Goal: Task Accomplishment & Management: Manage account settings

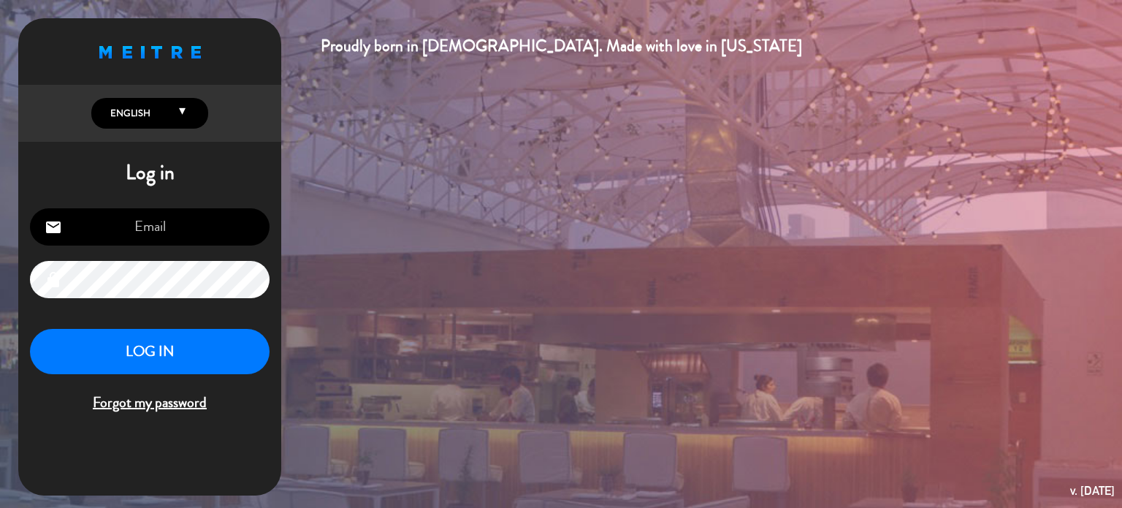
type input "[EMAIL_ADDRESS][DOMAIN_NAME]"
click at [134, 346] on button "LOG IN" at bounding box center [150, 352] width 240 height 46
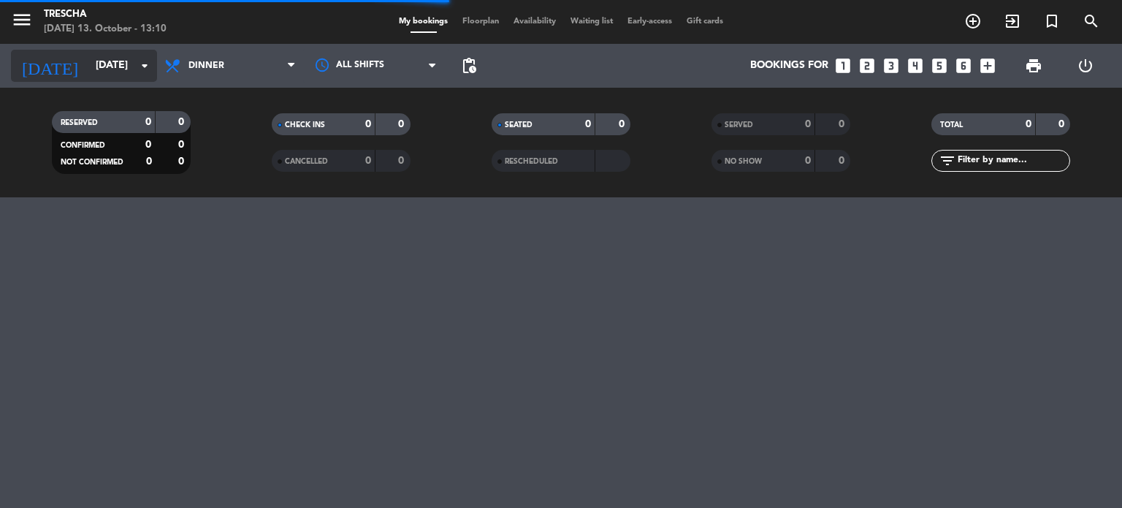
click at [105, 77] on input "[DATE]" at bounding box center [157, 66] width 139 height 26
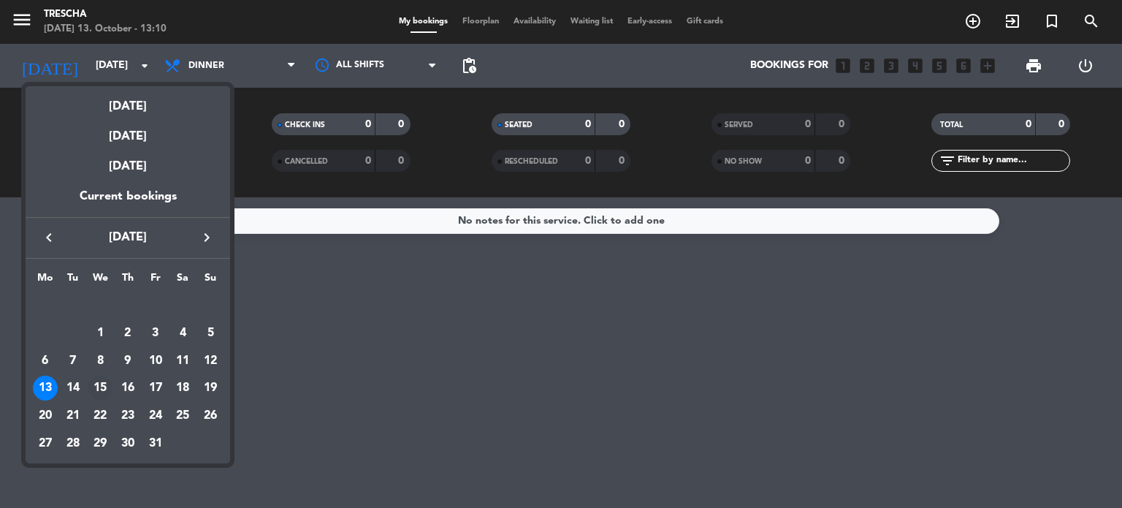
click at [104, 383] on div "15" at bounding box center [100, 388] width 25 height 25
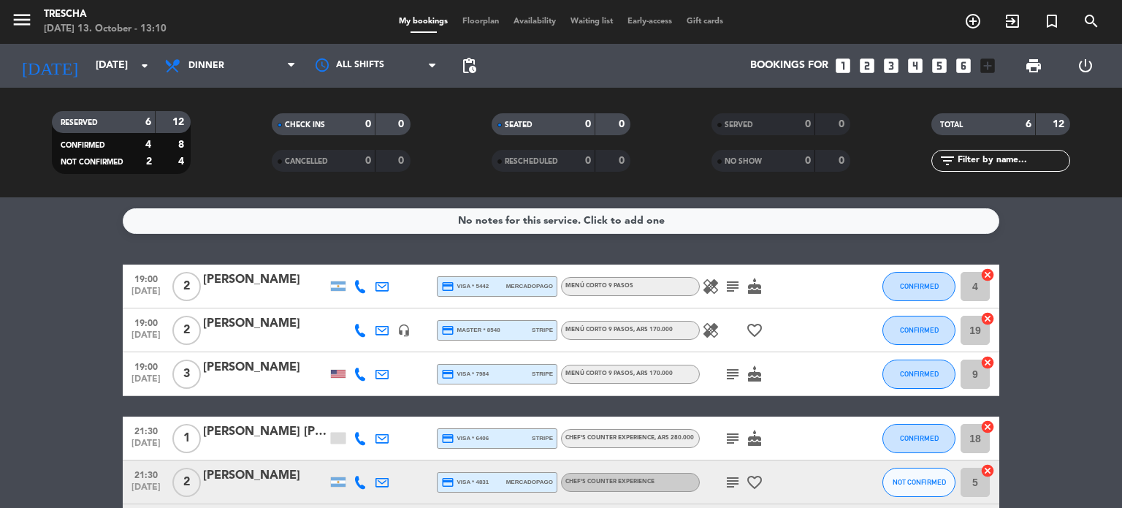
scroll to position [113, 0]
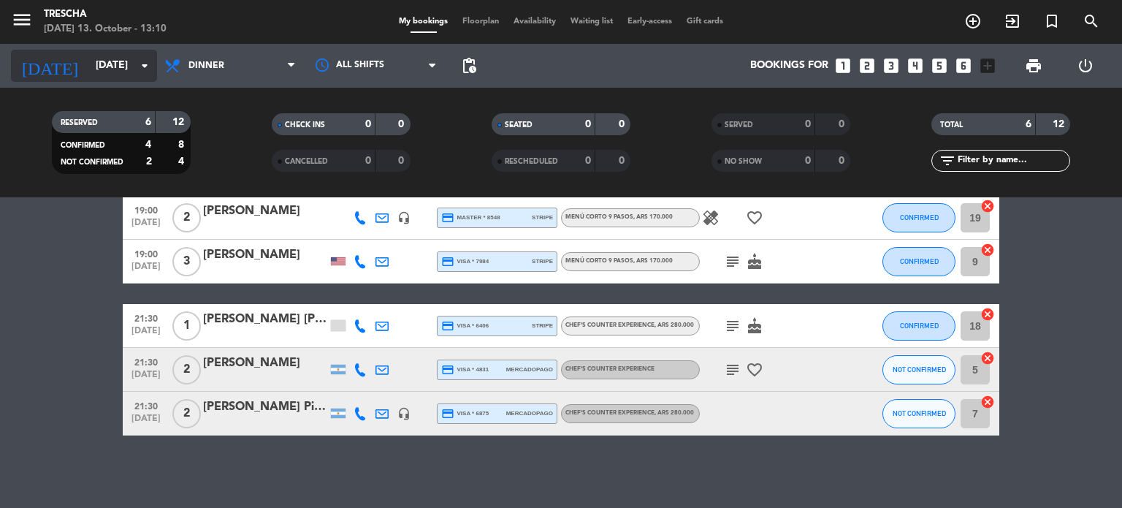
click at [106, 53] on input "[DATE]" at bounding box center [157, 66] width 139 height 26
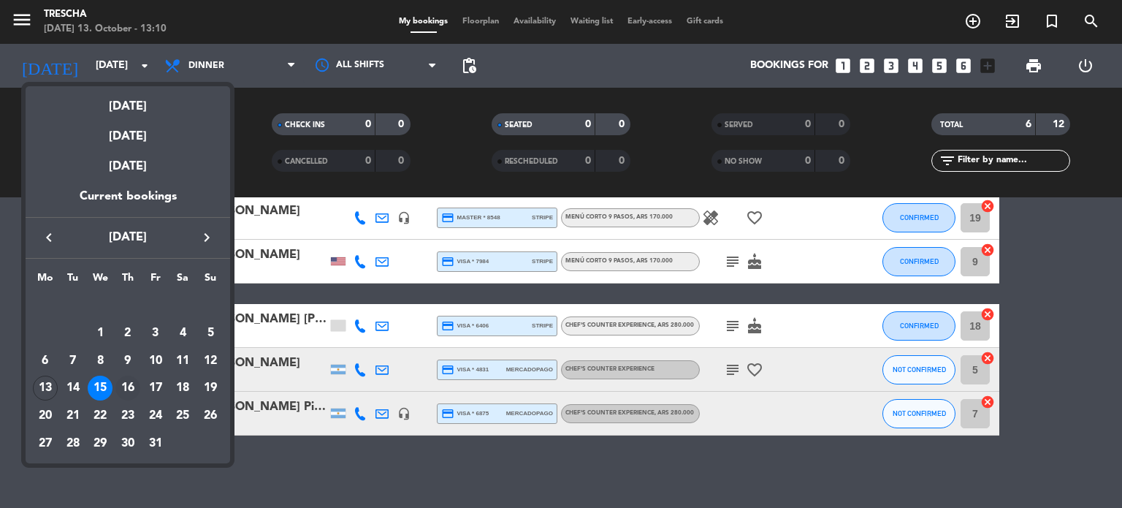
click at [132, 384] on div "16" at bounding box center [127, 388] width 25 height 25
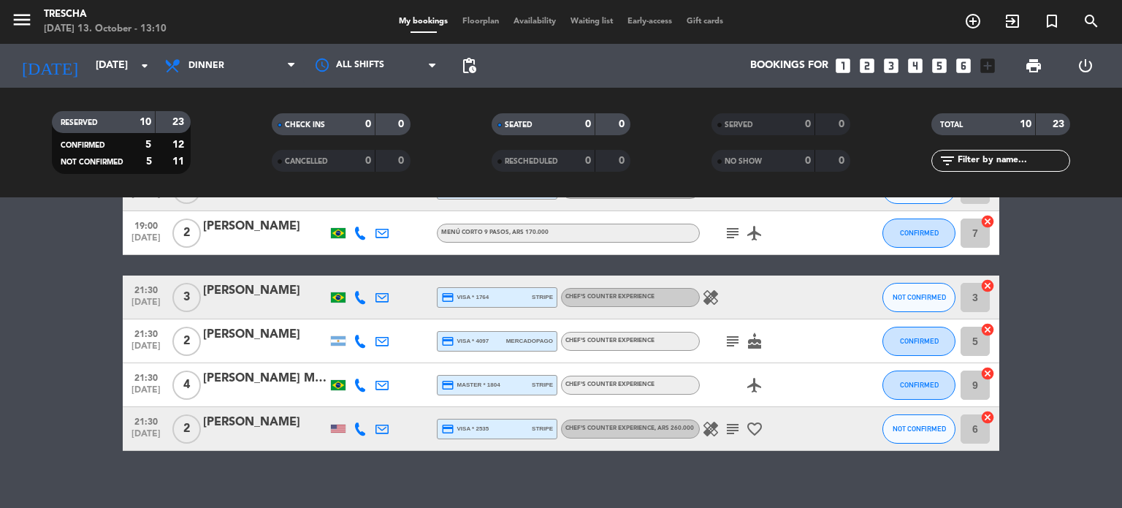
scroll to position [272, 0]
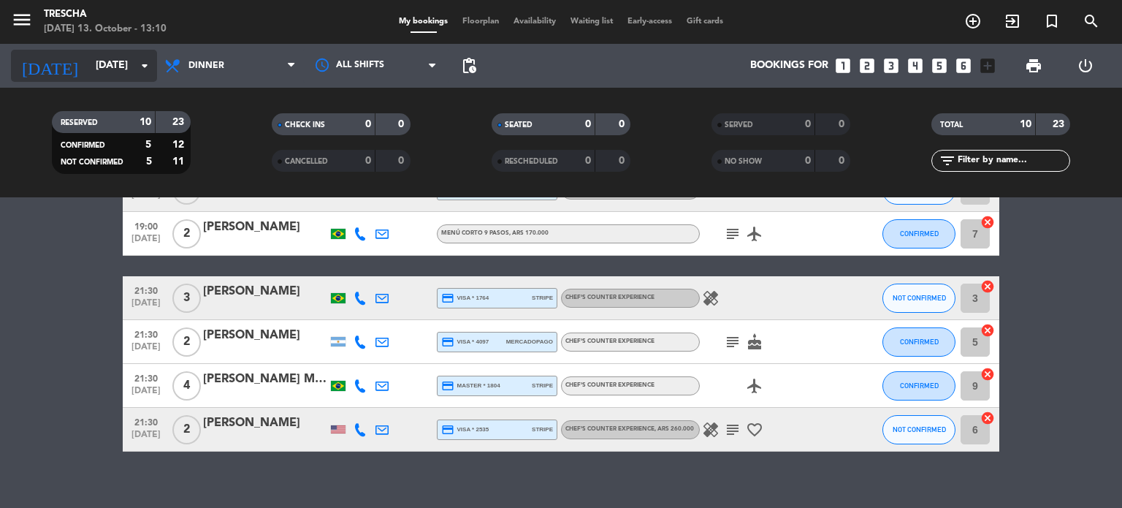
click at [107, 58] on input "[DATE]" at bounding box center [157, 66] width 139 height 26
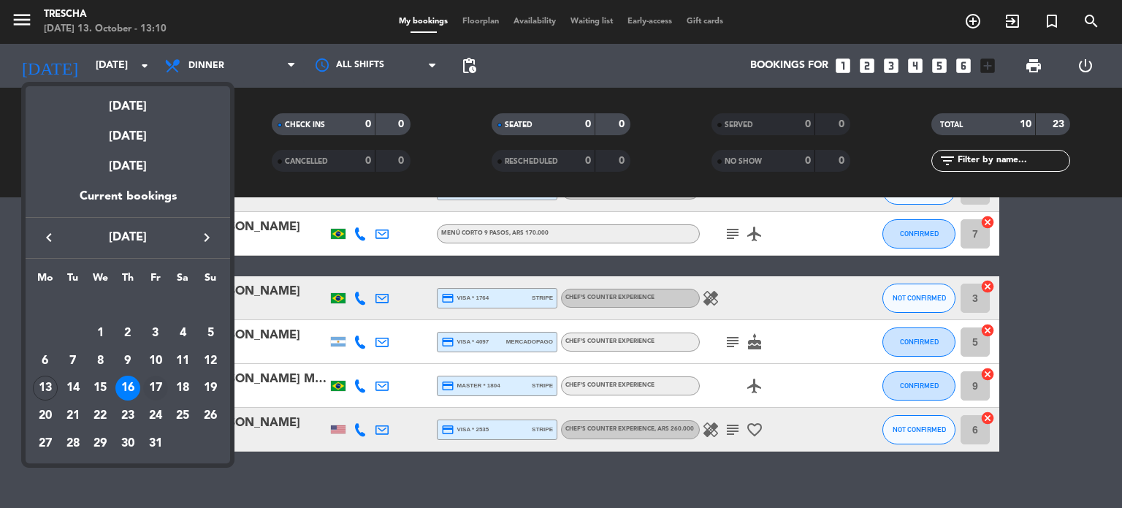
click at [155, 387] on div "17" at bounding box center [155, 388] width 25 height 25
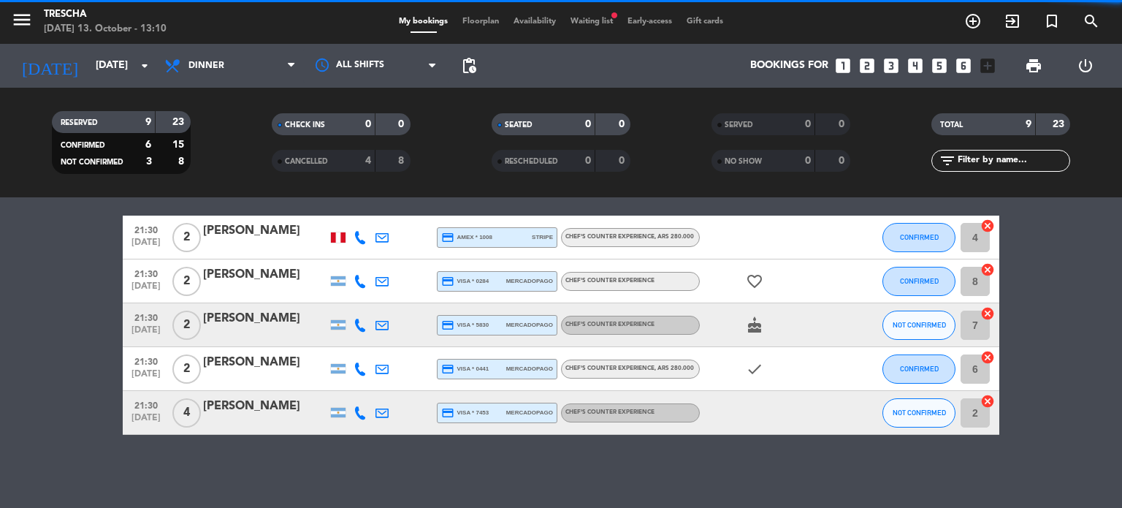
scroll to position [244, 0]
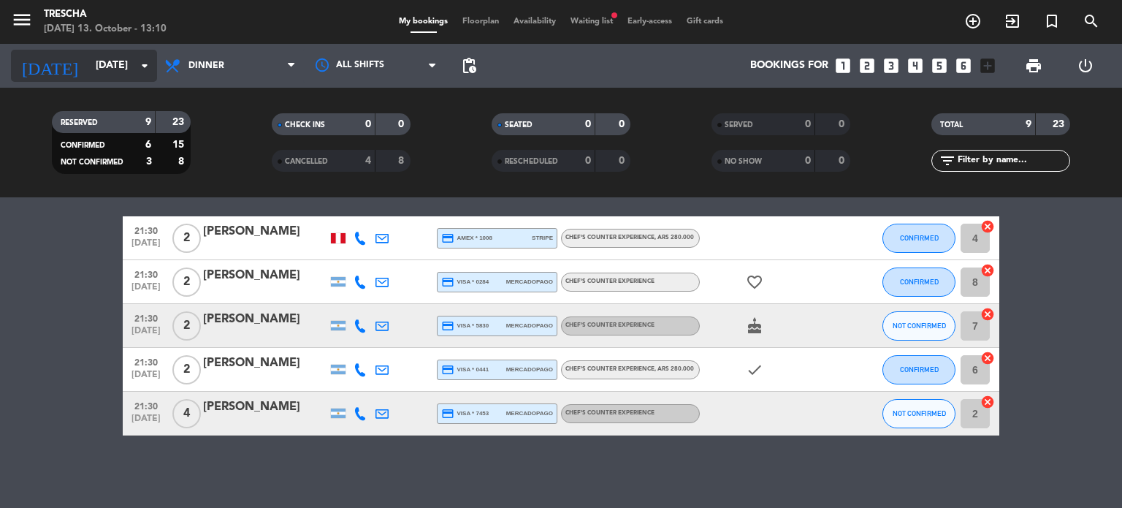
click at [126, 64] on input "[DATE]" at bounding box center [157, 66] width 139 height 26
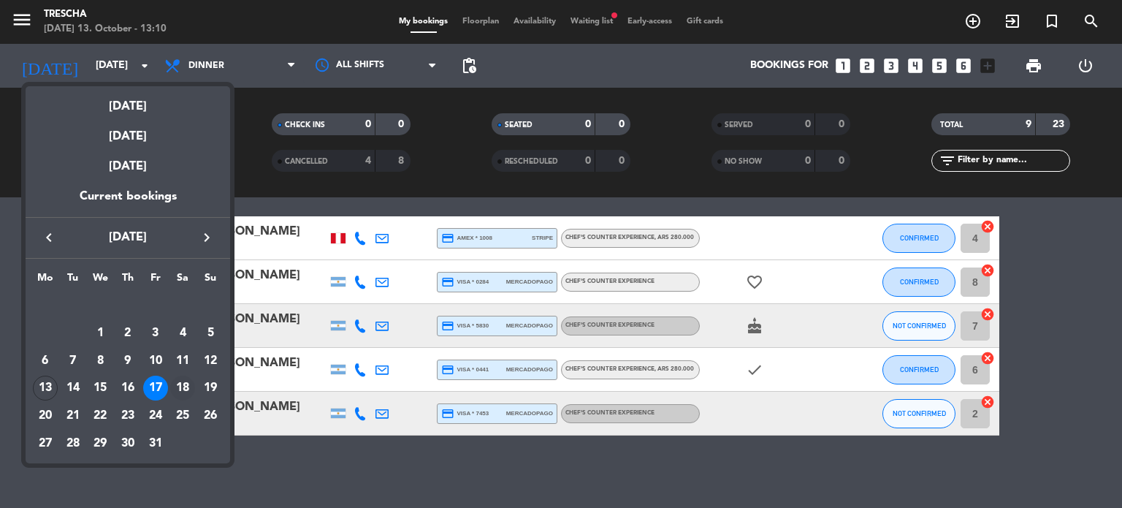
click at [183, 384] on div "18" at bounding box center [182, 388] width 25 height 25
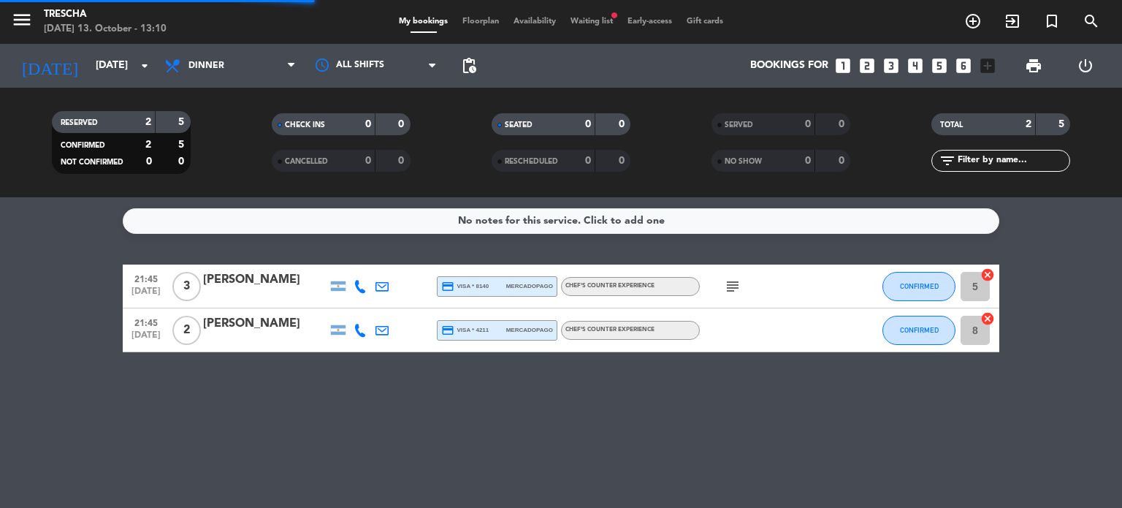
scroll to position [0, 0]
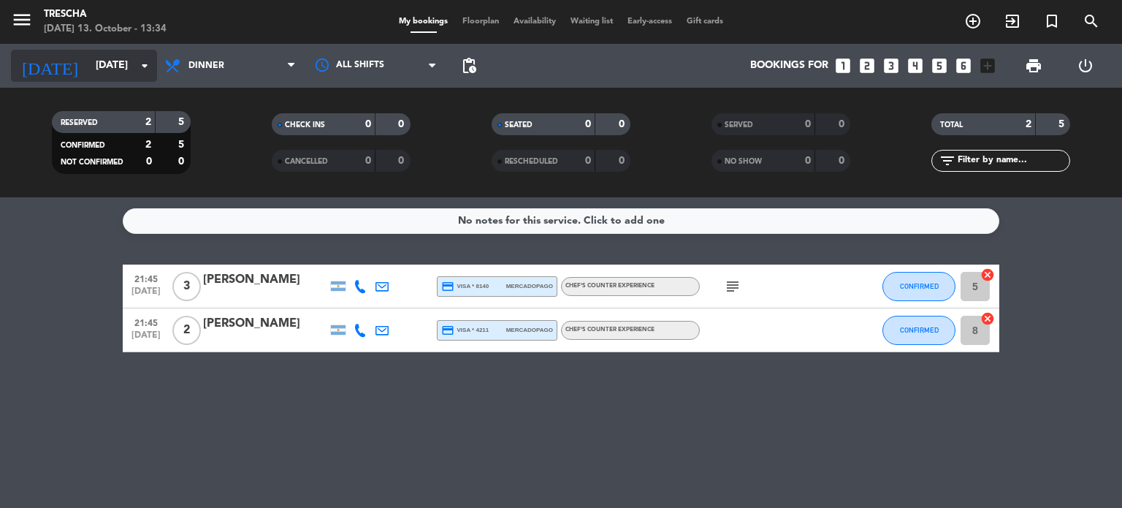
click at [136, 53] on input "[DATE]" at bounding box center [157, 66] width 139 height 26
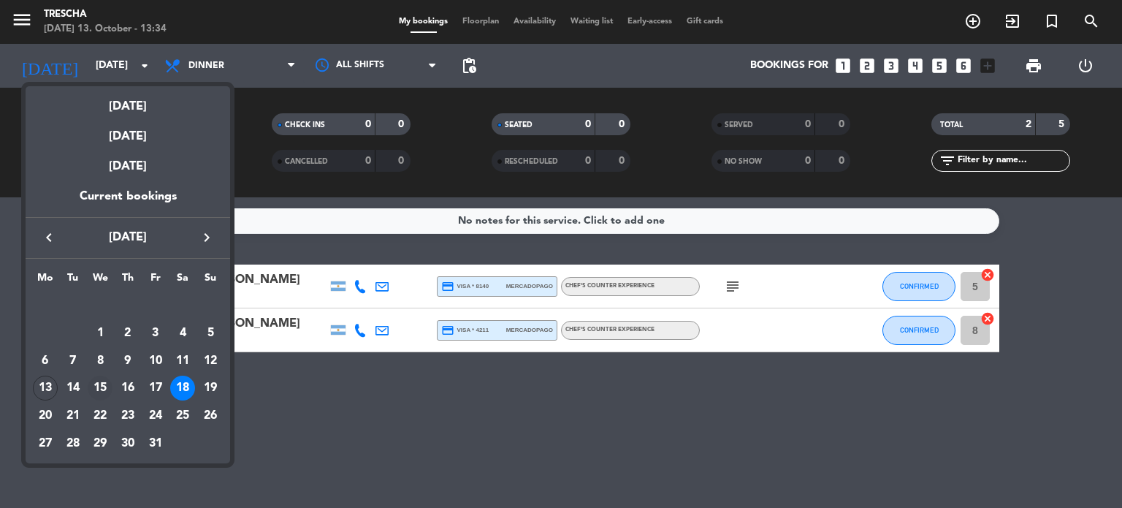
click at [102, 381] on div "15" at bounding box center [100, 388] width 25 height 25
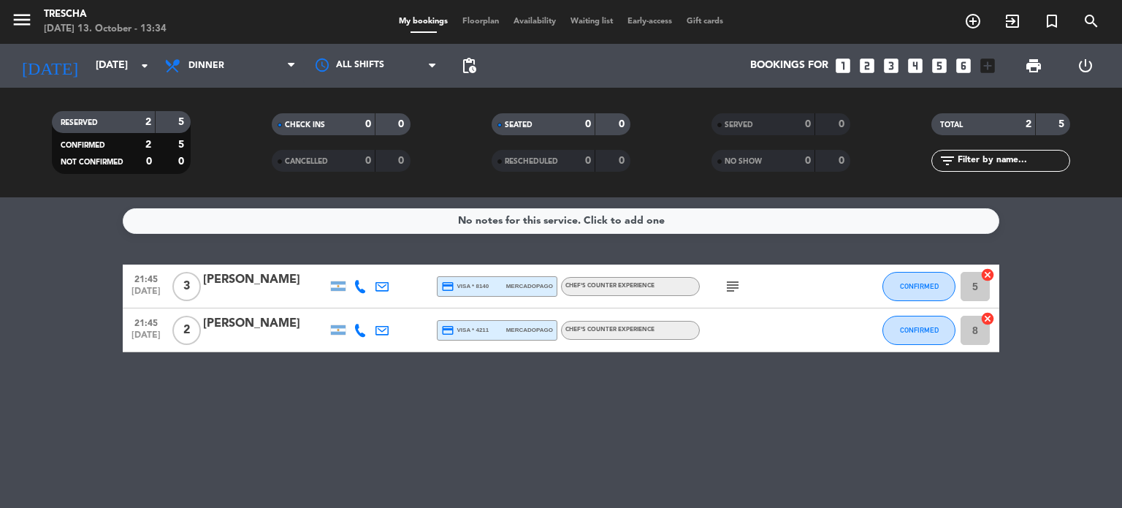
type input "[DATE]"
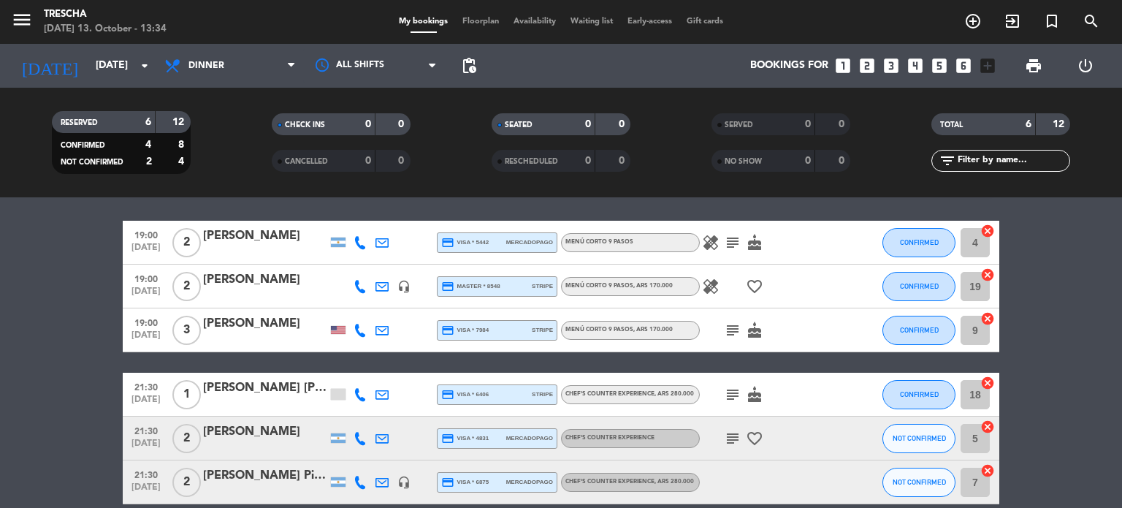
scroll to position [40, 0]
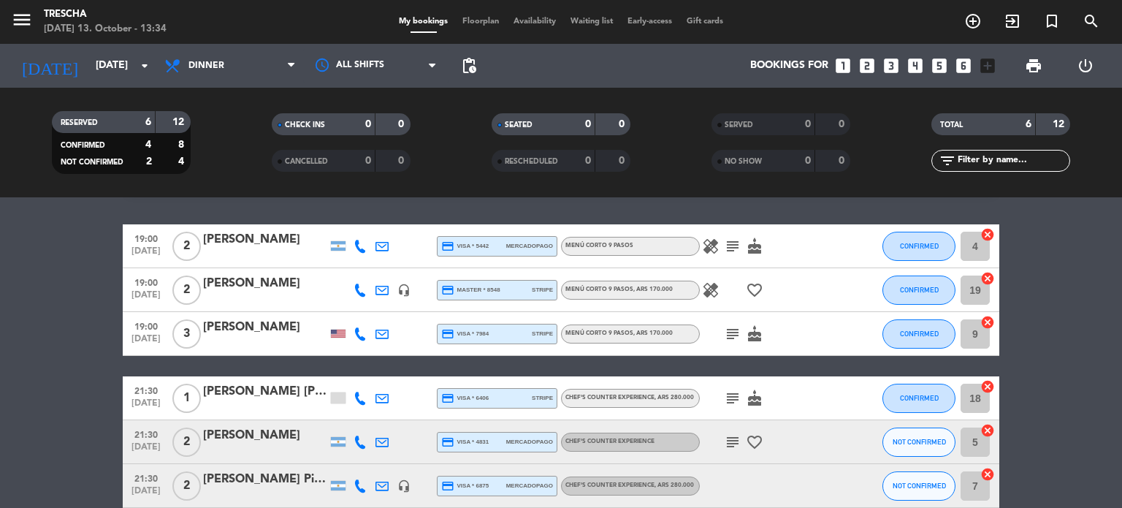
click at [693, 256] on div "19:00 [DATE] 2 [PERSON_NAME] credit_card visa * 5442 mercadopago Menú corto 9 p…" at bounding box center [561, 246] width 877 height 44
click at [717, 245] on icon "healing" at bounding box center [711, 246] width 18 height 18
click at [709, 289] on icon "healing" at bounding box center [711, 290] width 18 height 18
click at [726, 239] on icon "subject" at bounding box center [733, 246] width 18 height 18
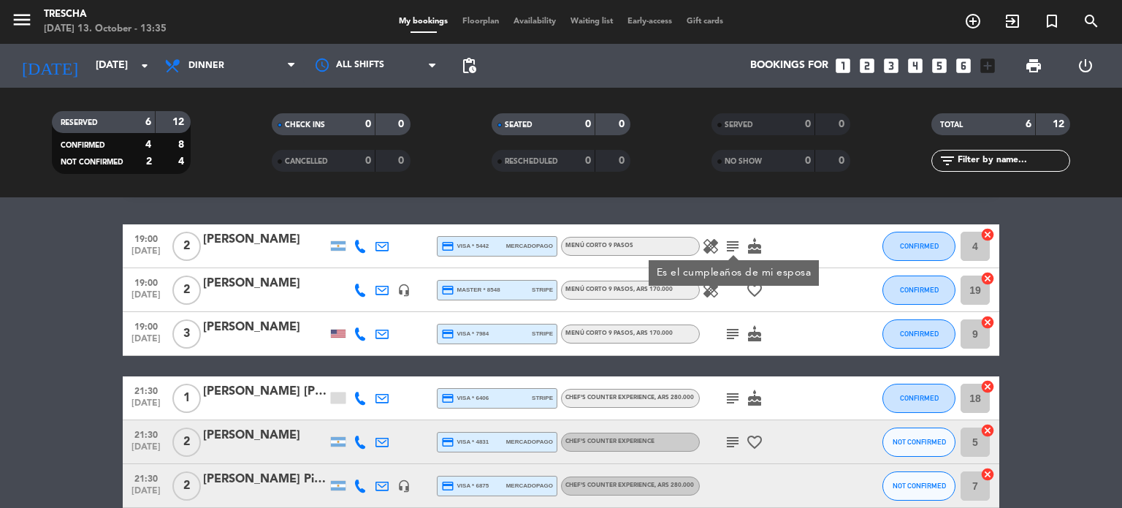
click at [731, 237] on icon "subject" at bounding box center [733, 246] width 18 height 18
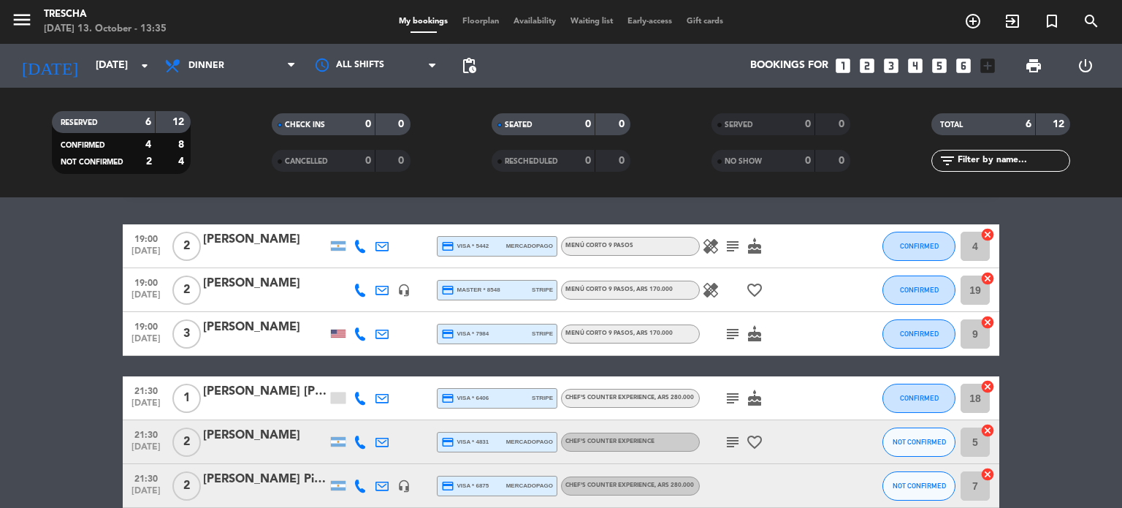
click at [731, 237] on icon "subject" at bounding box center [733, 246] width 18 height 18
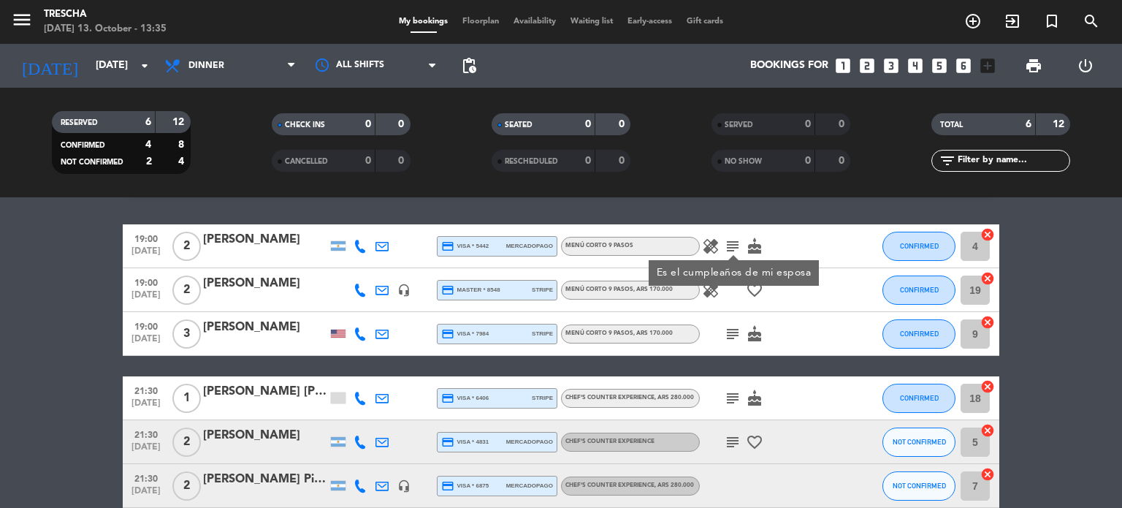
click at [708, 285] on div "Es el cumpleaños de mi esposa" at bounding box center [734, 273] width 170 height 26
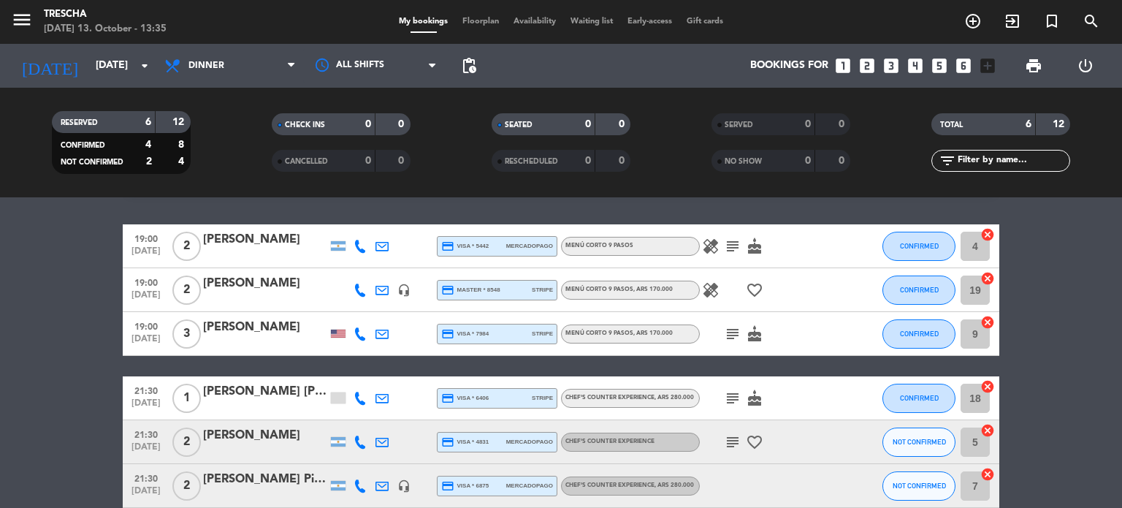
click at [708, 287] on icon "healing" at bounding box center [711, 290] width 18 height 18
click at [726, 330] on icon "subject" at bounding box center [733, 334] width 18 height 18
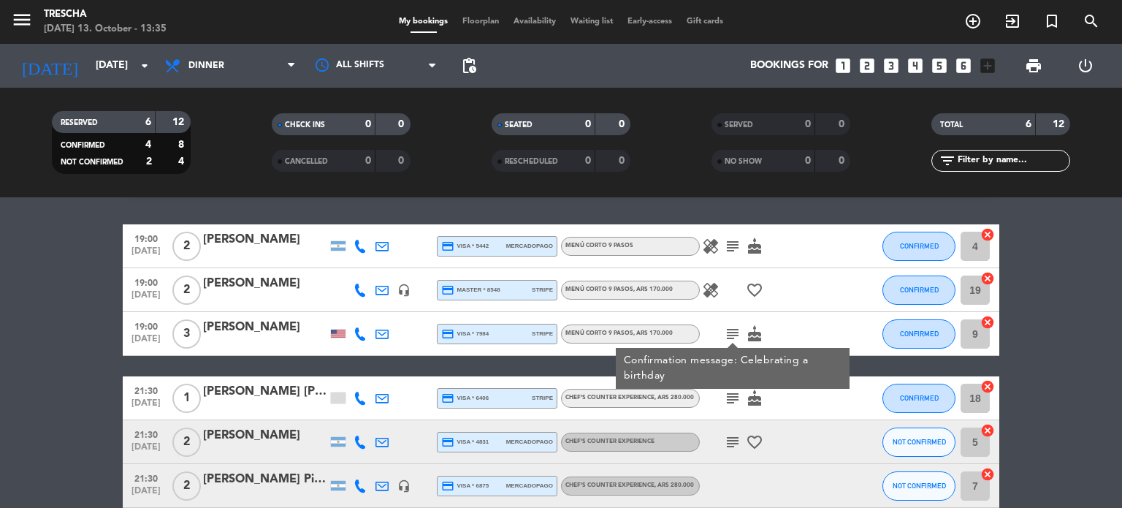
click at [726, 330] on icon "subject" at bounding box center [733, 334] width 18 height 18
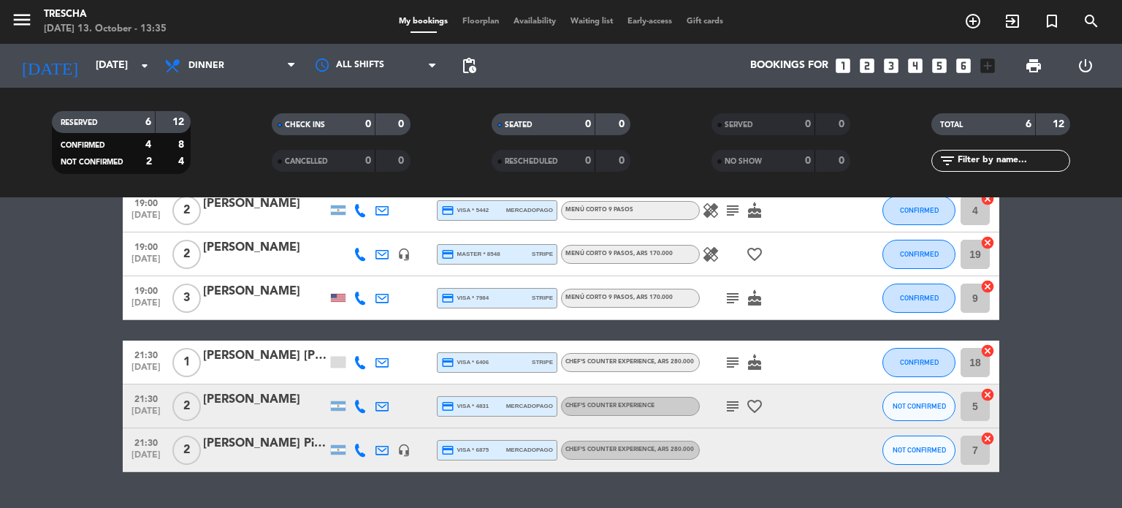
scroll to position [79, 0]
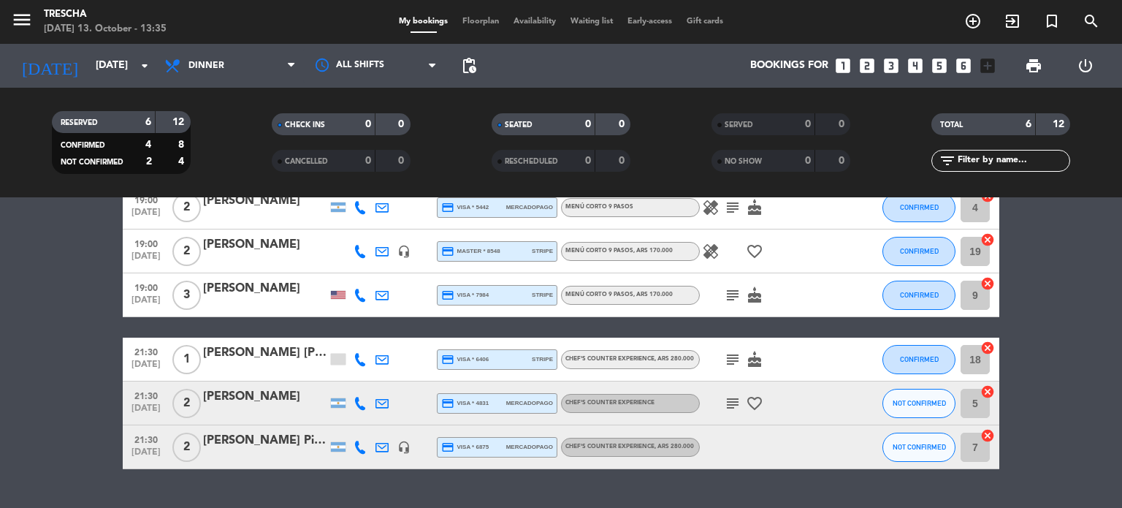
click at [734, 357] on icon "subject" at bounding box center [733, 360] width 18 height 18
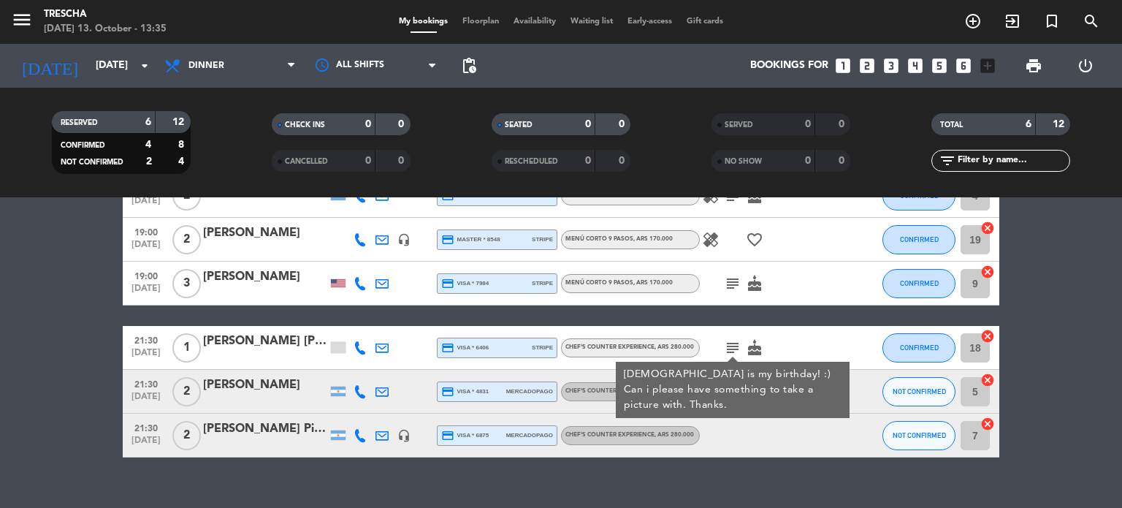
scroll to position [89, 0]
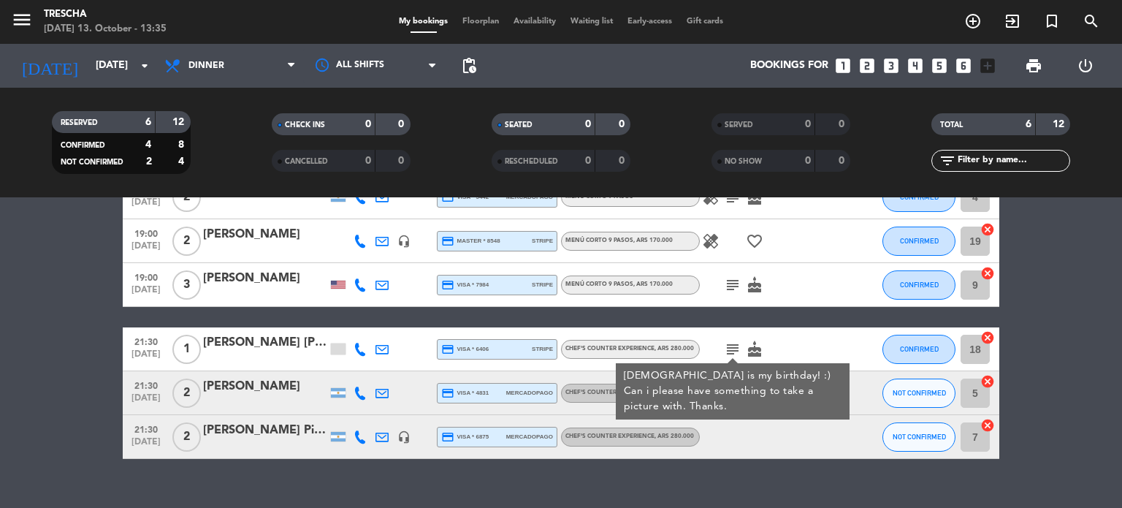
click at [731, 445] on div at bounding box center [766, 436] width 132 height 43
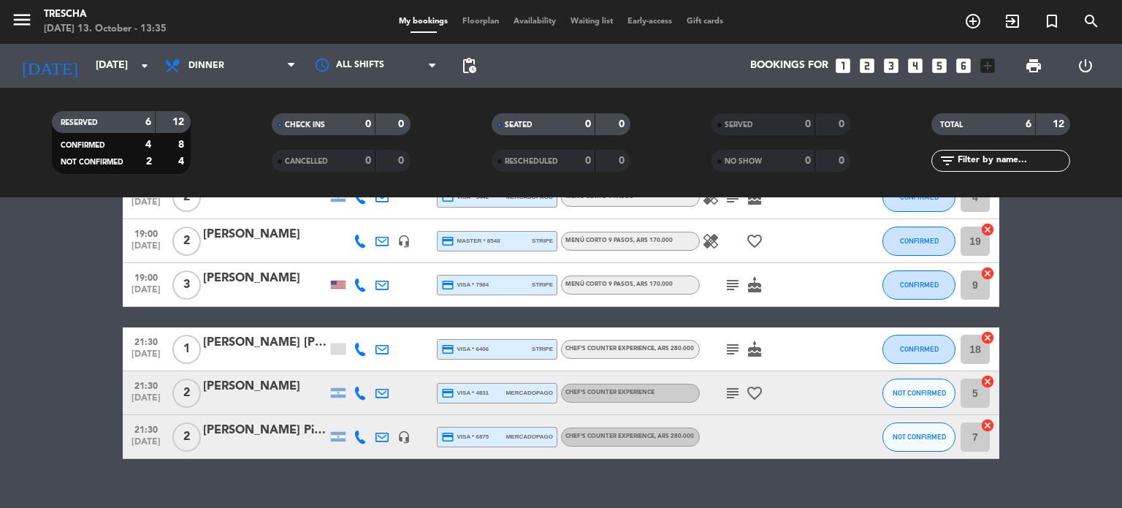
click at [733, 389] on icon "subject" at bounding box center [733, 393] width 18 height 18
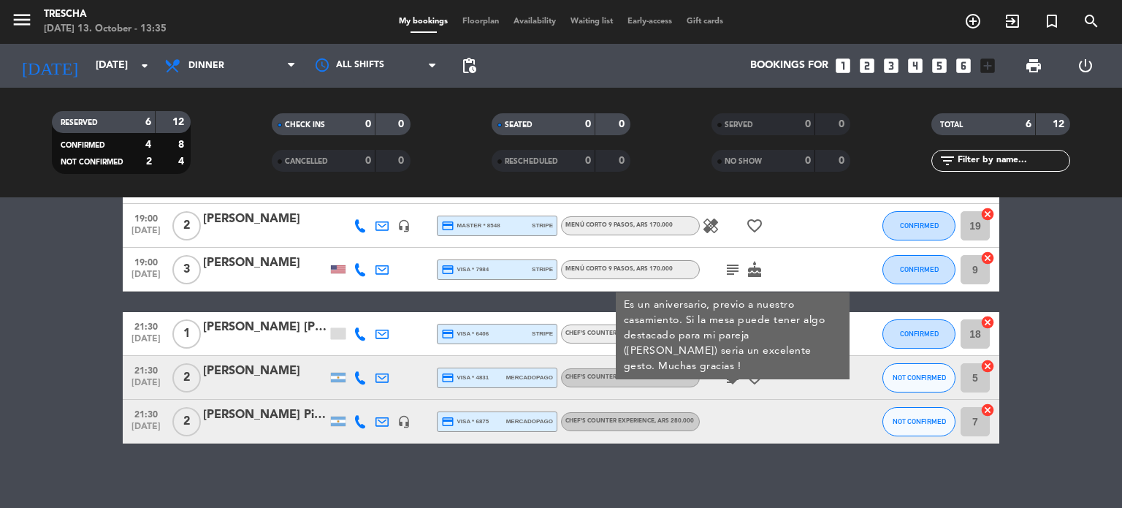
scroll to position [104, 0]
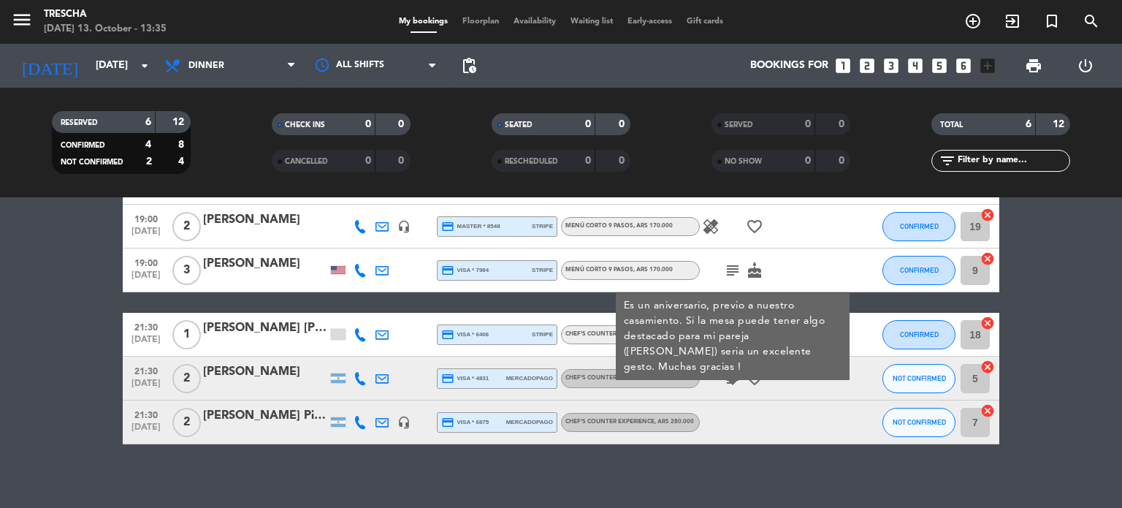
click at [733, 375] on icon "subject" at bounding box center [733, 379] width 18 height 18
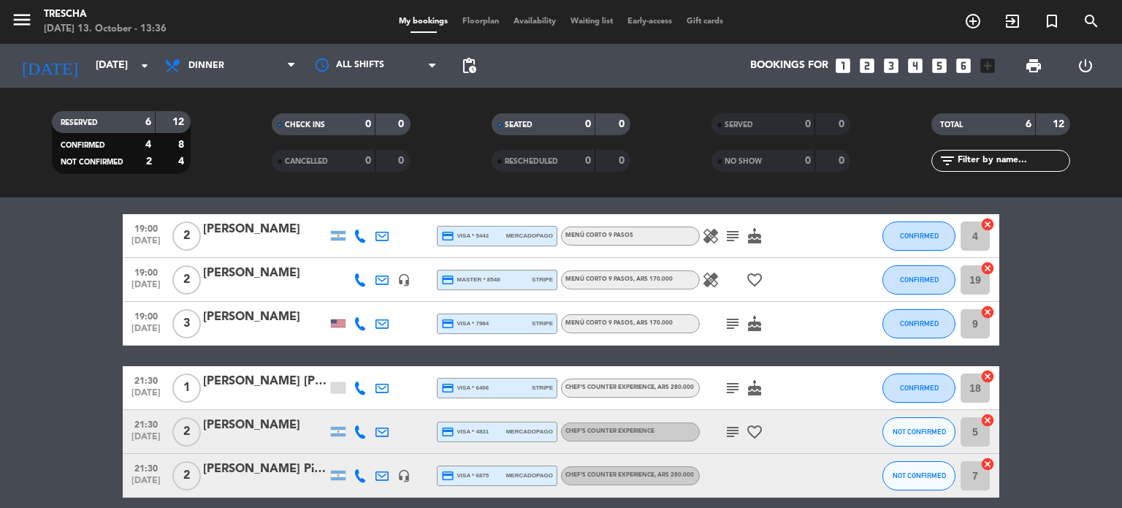
scroll to position [48, 0]
